Goal: Information Seeking & Learning: Learn about a topic

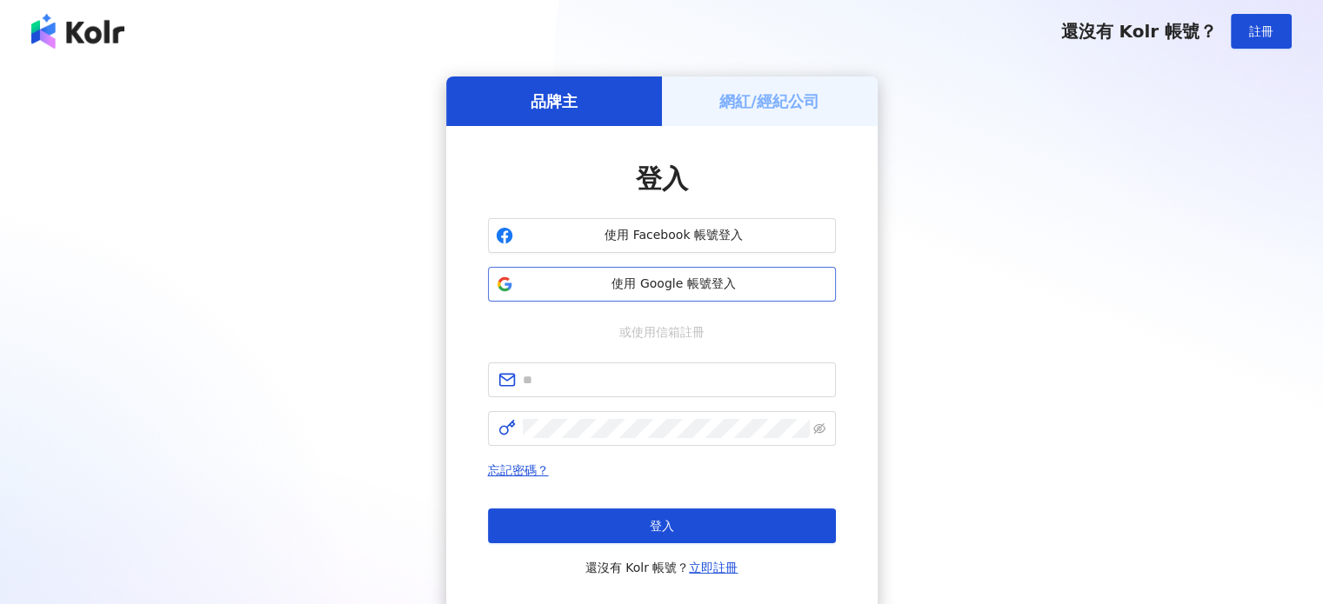
click at [704, 290] on span "使用 Google 帳號登入" at bounding box center [674, 284] width 308 height 17
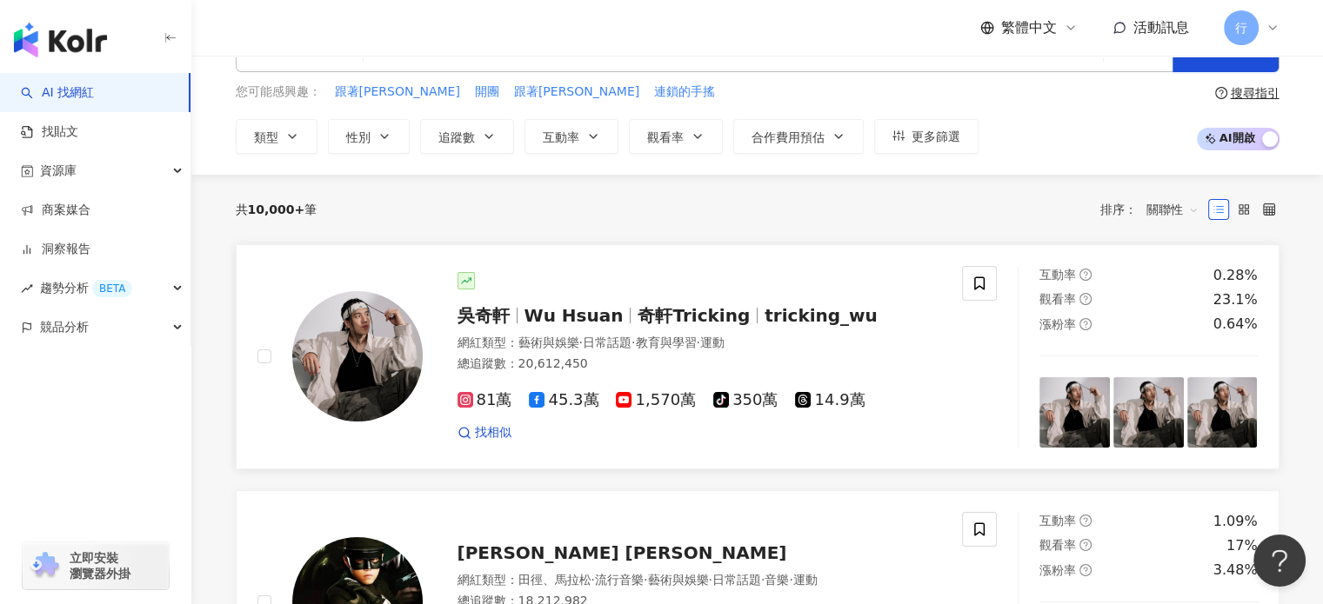
scroll to position [87, 0]
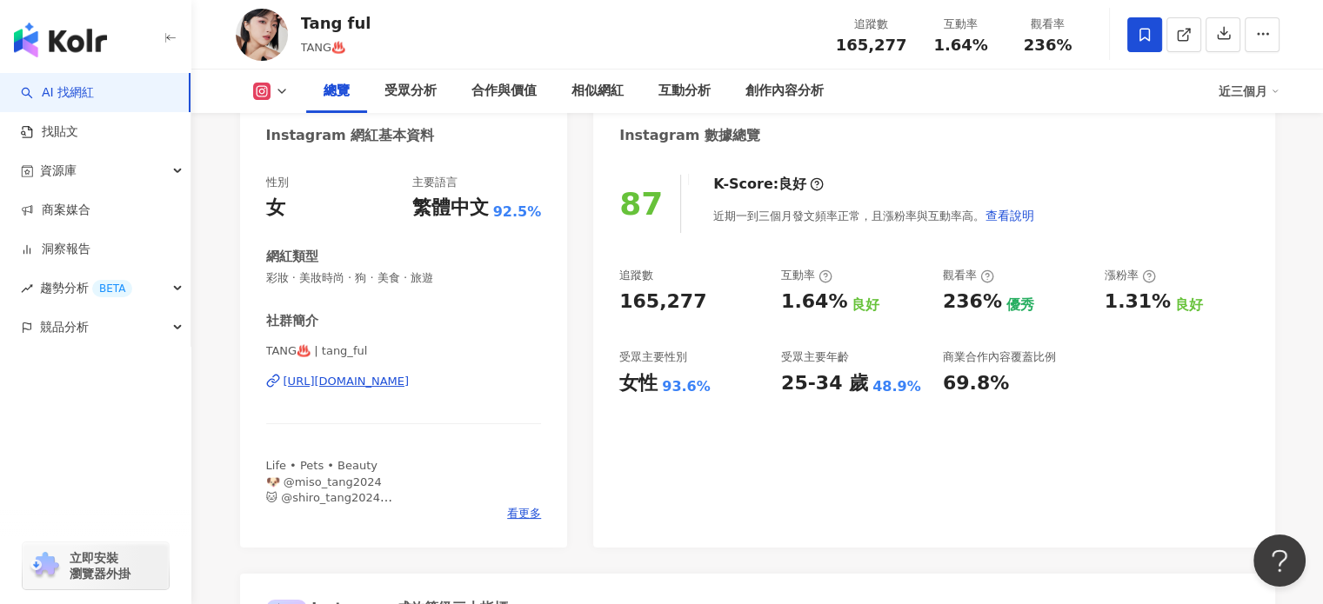
scroll to position [87, 0]
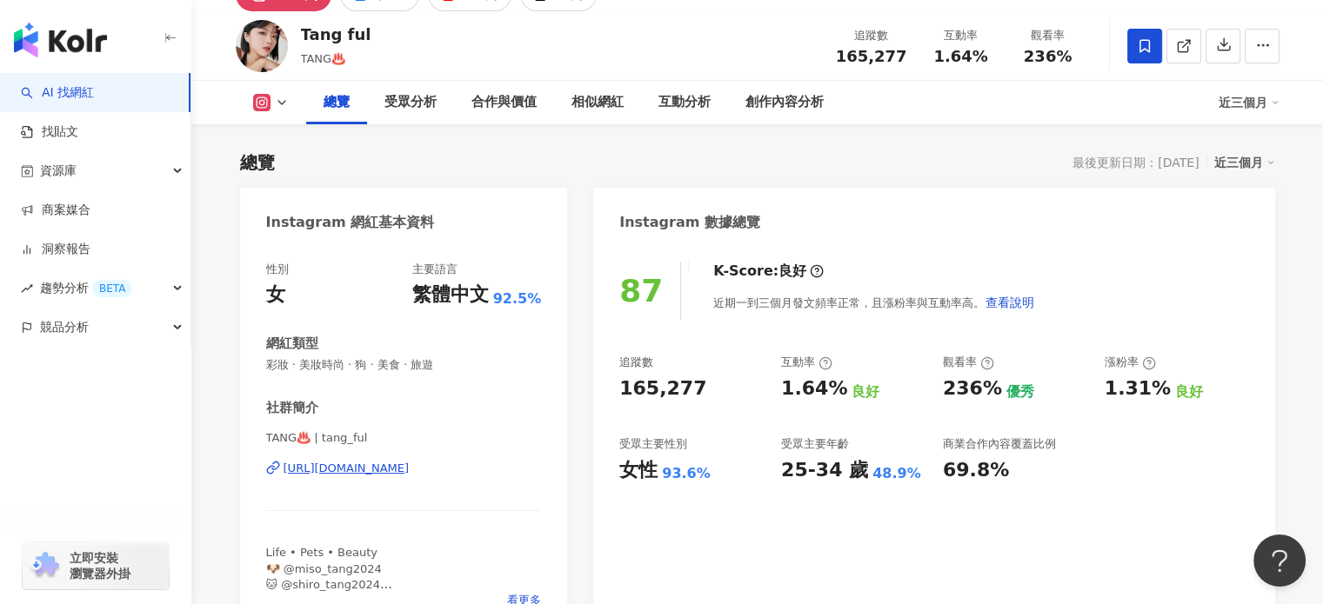
click at [410, 467] on div "https://www.instagram.com/tang_ful/" at bounding box center [346, 469] width 126 height 16
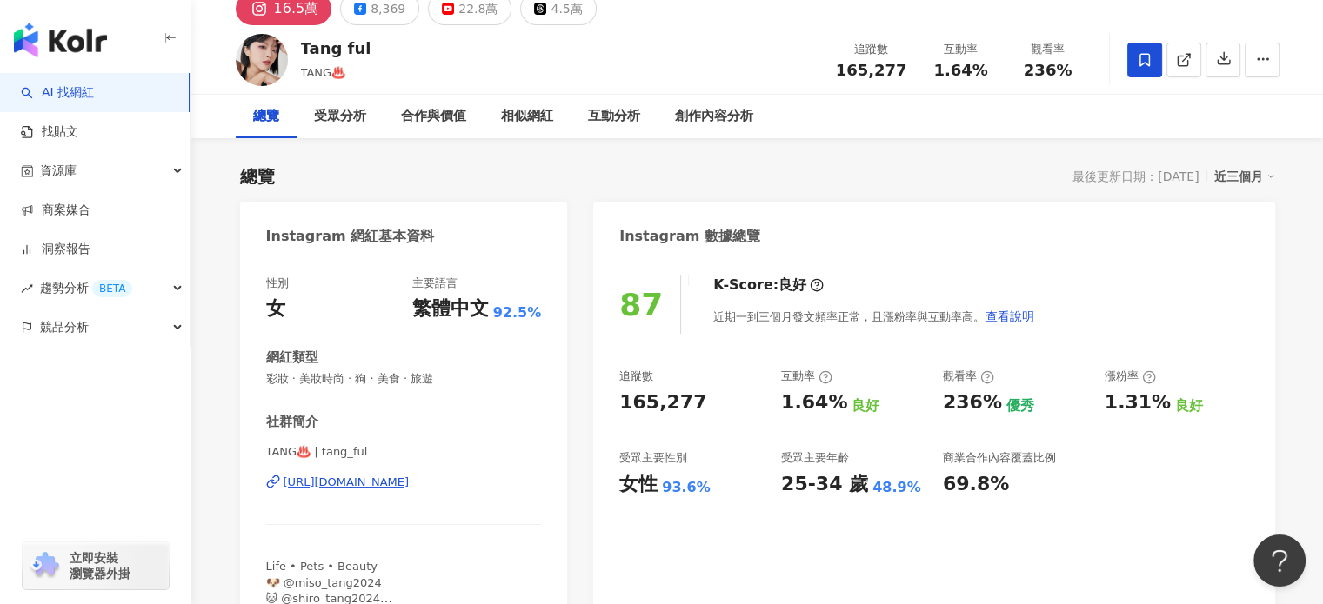
scroll to position [0, 0]
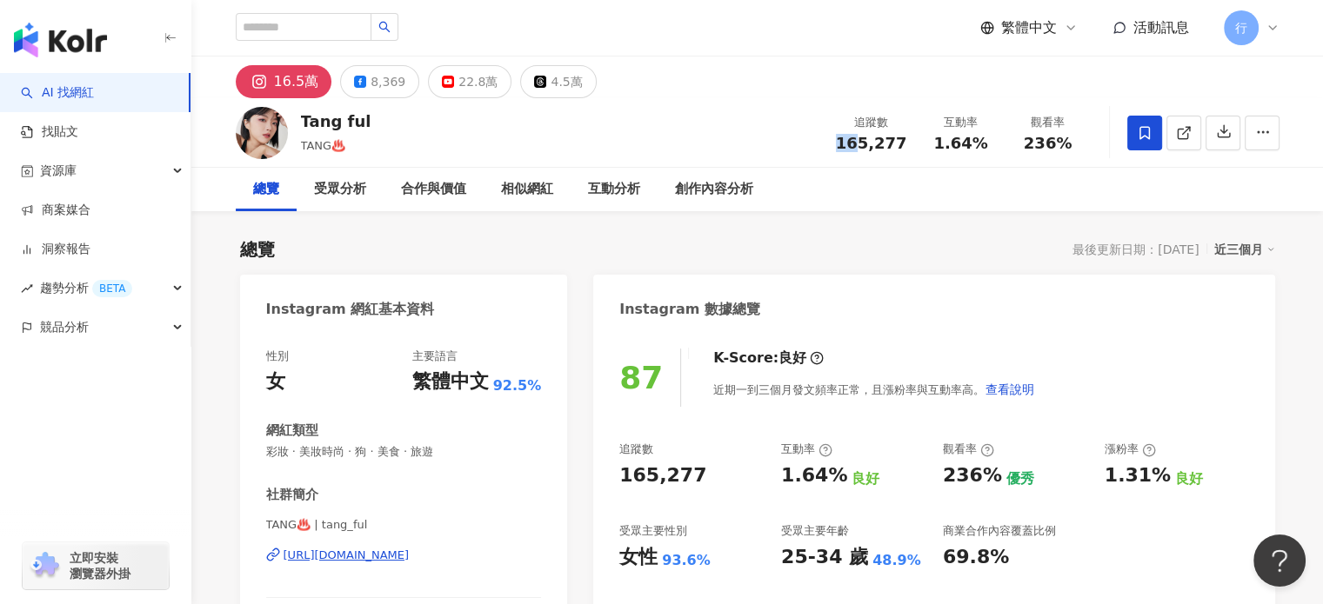
drag, startPoint x: 845, startPoint y: 145, endPoint x: 858, endPoint y: 151, distance: 14.4
click at [858, 151] on span "165,277" at bounding box center [871, 143] width 71 height 18
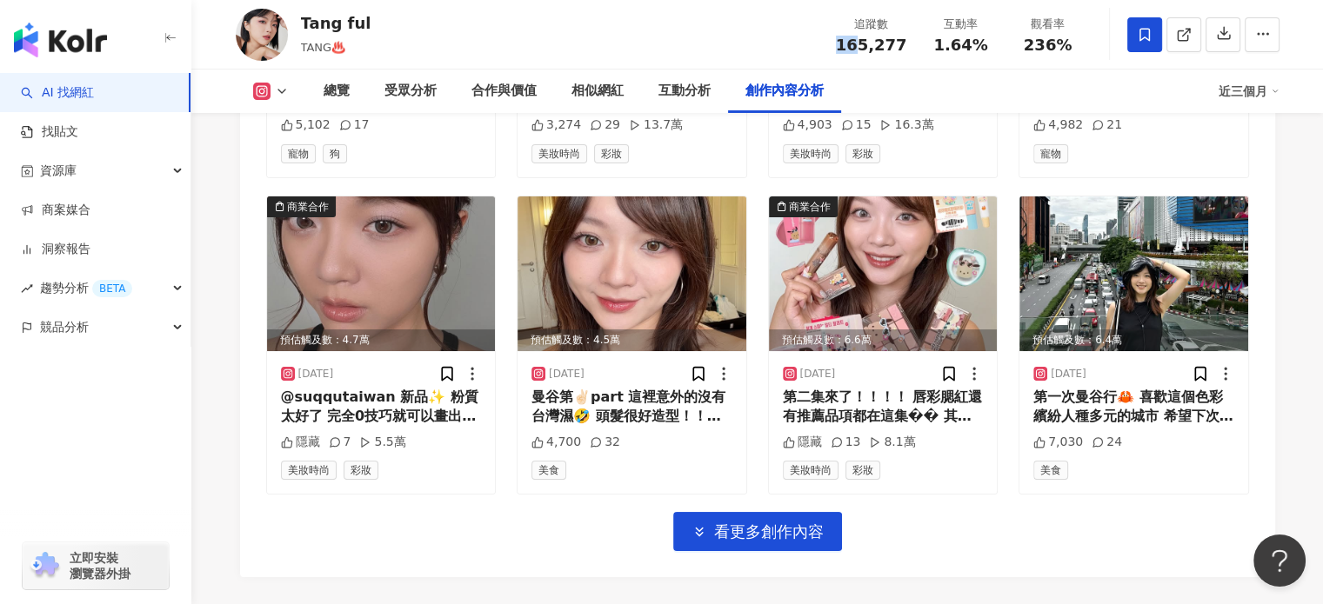
scroll to position [6149, 0]
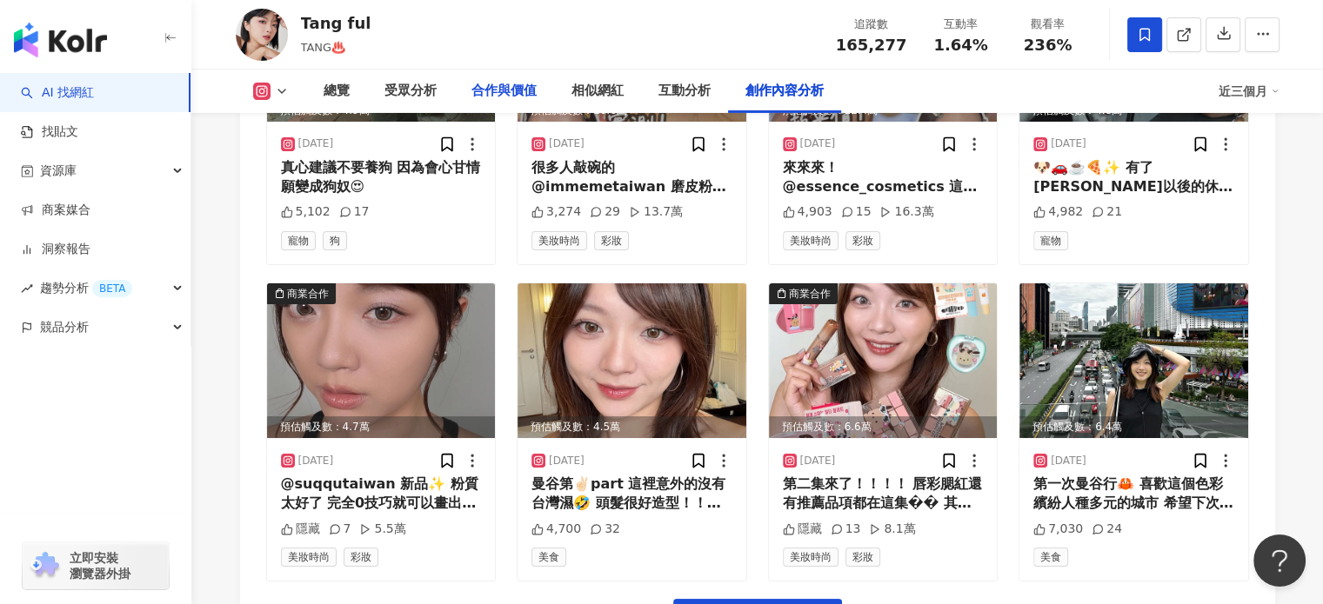
click at [539, 90] on div "合作與價值" at bounding box center [504, 91] width 100 height 43
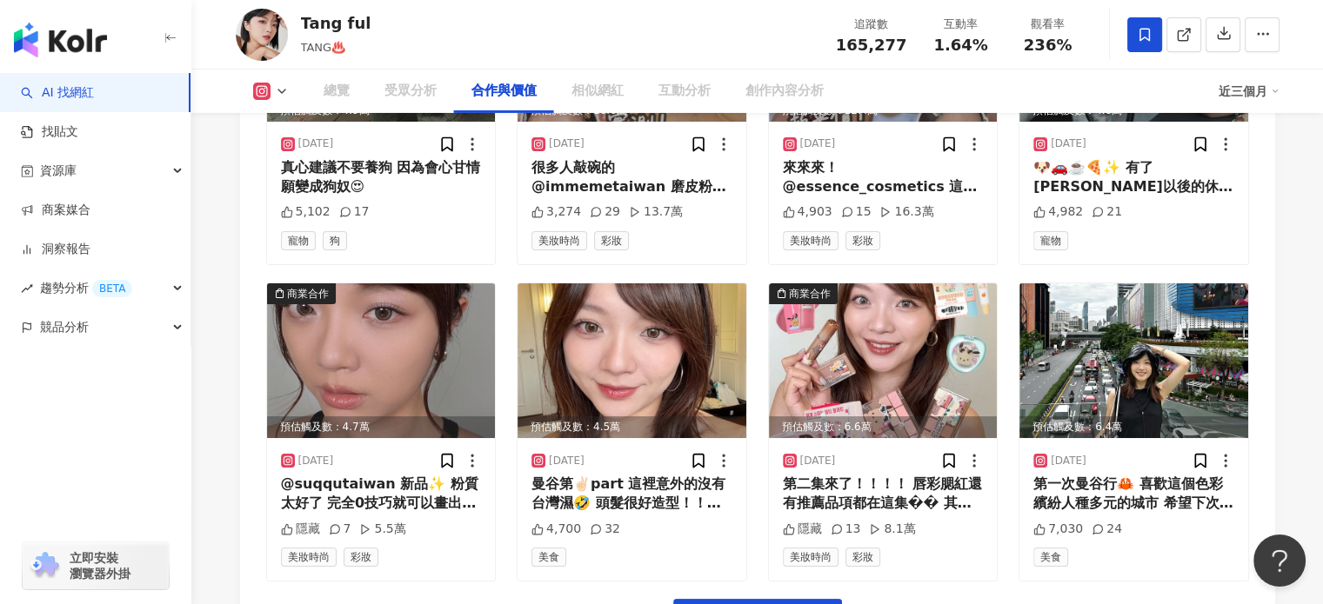
scroll to position [2355, 0]
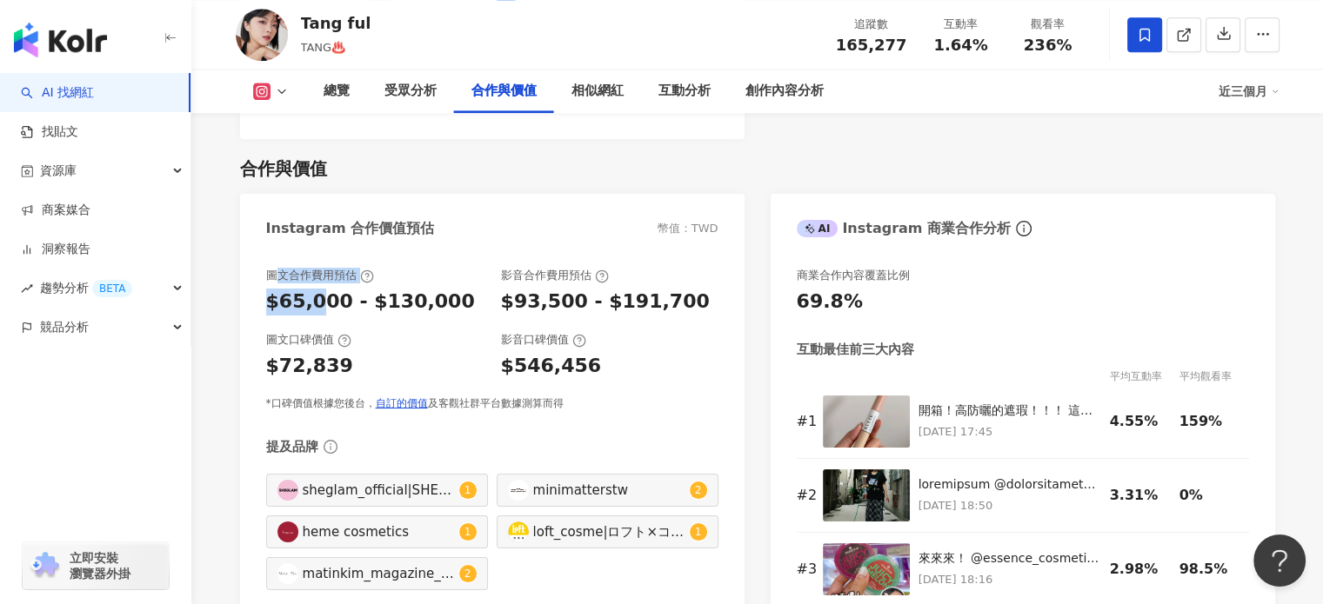
drag, startPoint x: 277, startPoint y: 259, endPoint x: 312, endPoint y: 297, distance: 51.7
click at [312, 297] on div "圖文合作費用預估 $65,000 - $130,000 影音合作費用預估 $93,500 - $191,700 圖文口碑價值 $72,839 影音口碑價值 $…" at bounding box center [492, 339] width 452 height 143
click at [306, 298] on div "圖文合作費用預估 $65,000 - $130,000 影音合作費用預估 $93,500 - $191,700 圖文口碑價值 $72,839 影音口碑價值 $…" at bounding box center [492, 339] width 452 height 143
click at [282, 289] on div "$65,000 - $130,000" at bounding box center [370, 302] width 209 height 27
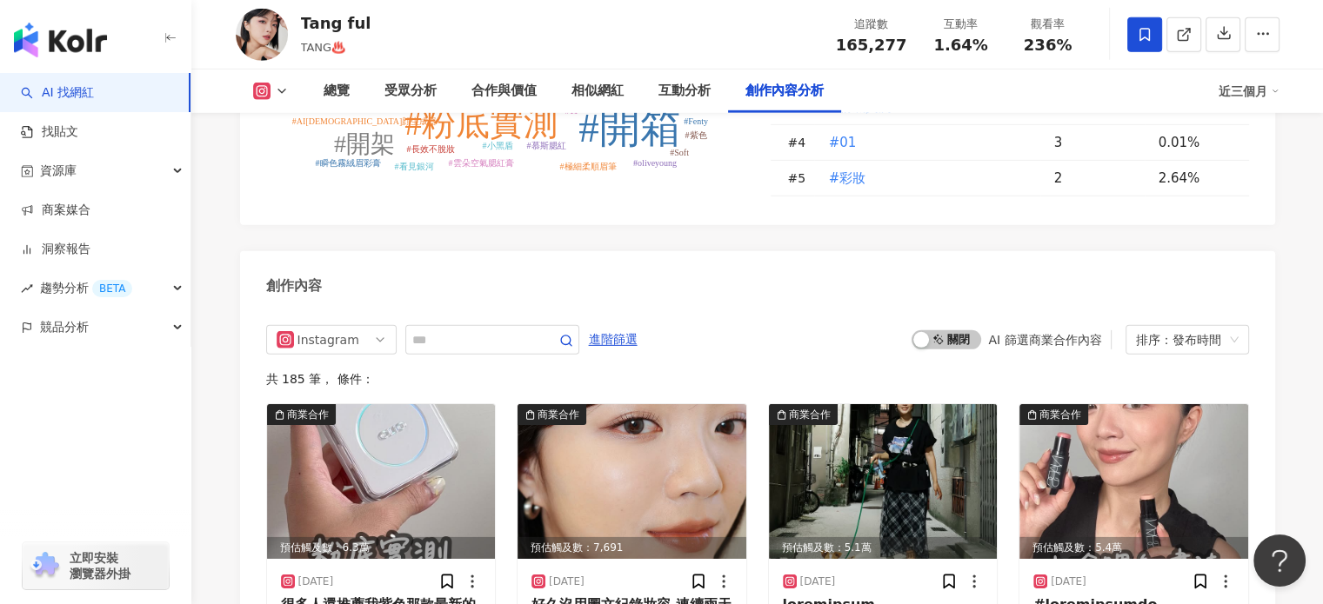
scroll to position [5572, 0]
